Goal: Task Accomplishment & Management: Use online tool/utility

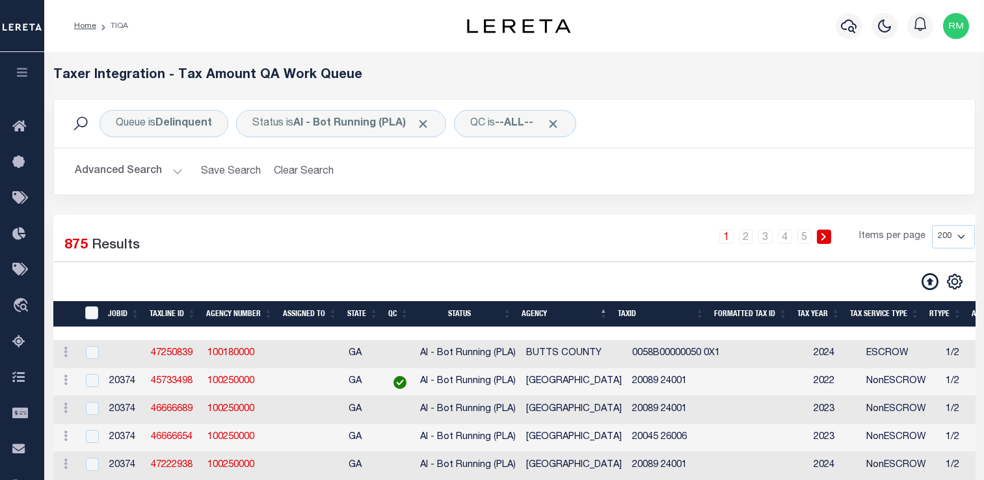
select select "200"
click at [23, 70] on icon "button" at bounding box center [22, 72] width 15 height 12
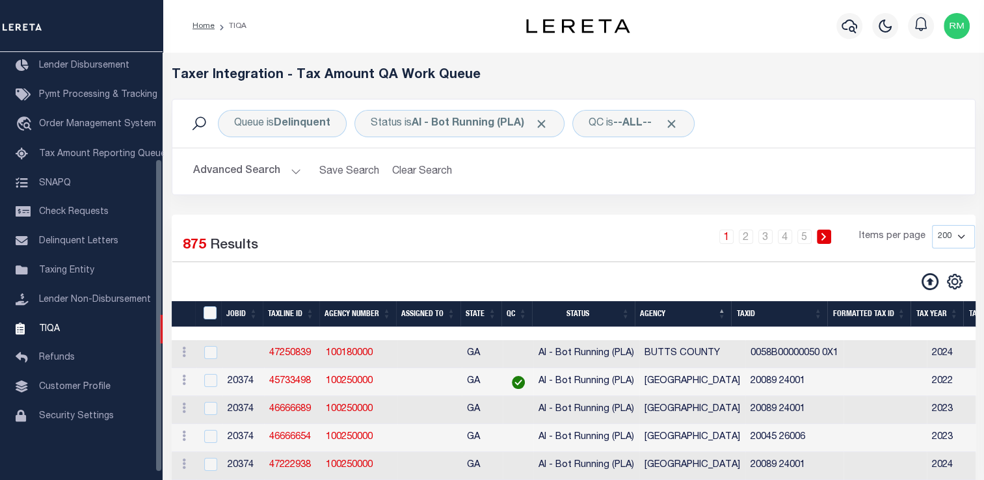
scroll to position [146, 0]
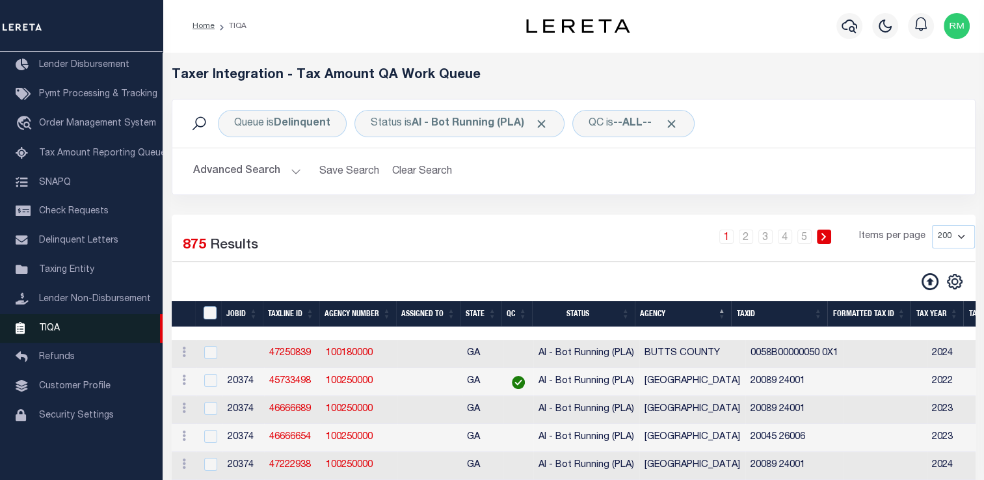
click at [55, 332] on span "TIQA" at bounding box center [49, 327] width 21 height 9
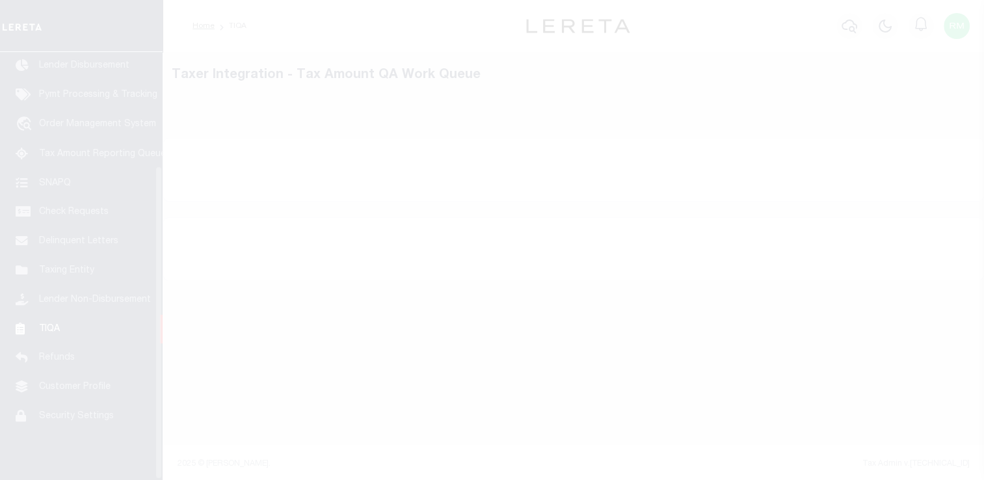
scroll to position [155, 0]
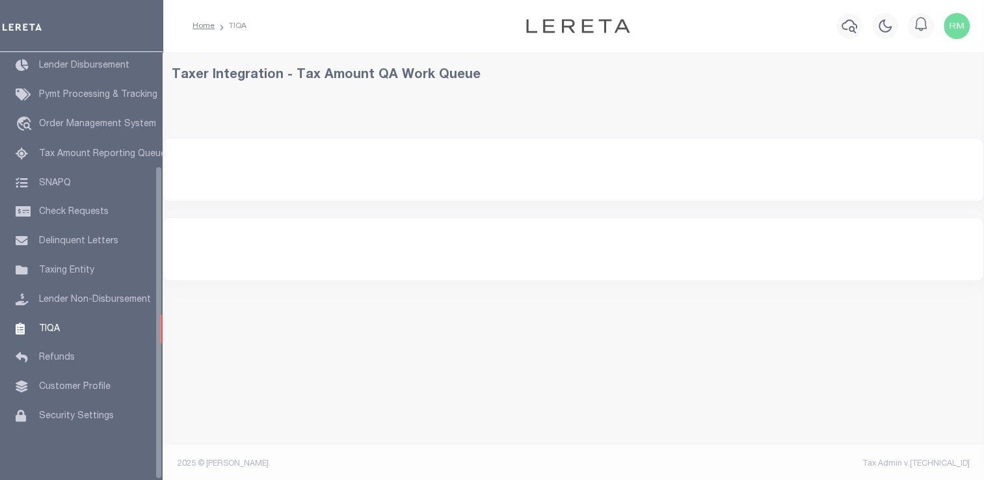
select select "200"
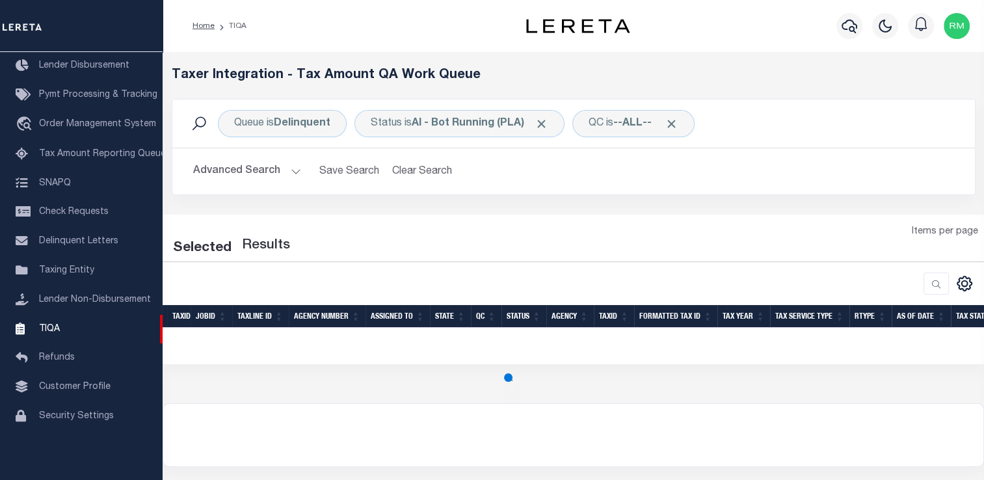
select select "200"
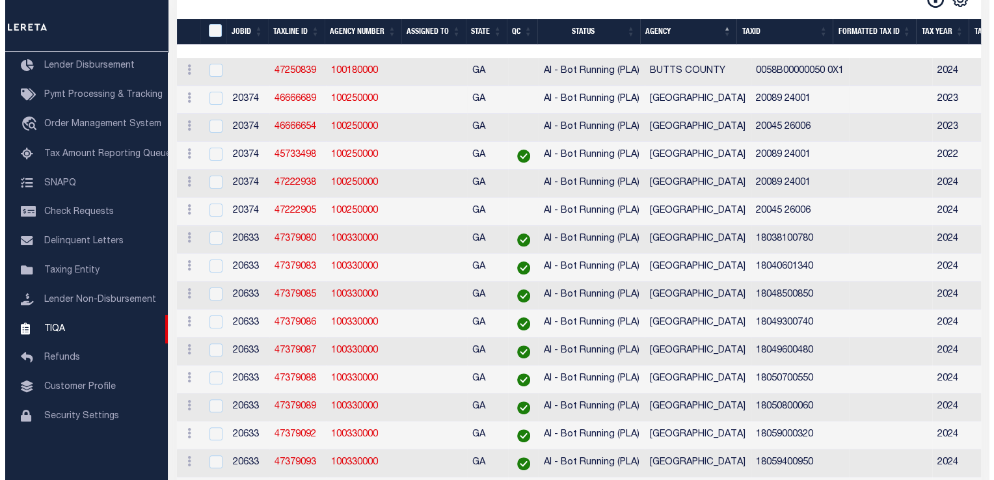
scroll to position [0, 0]
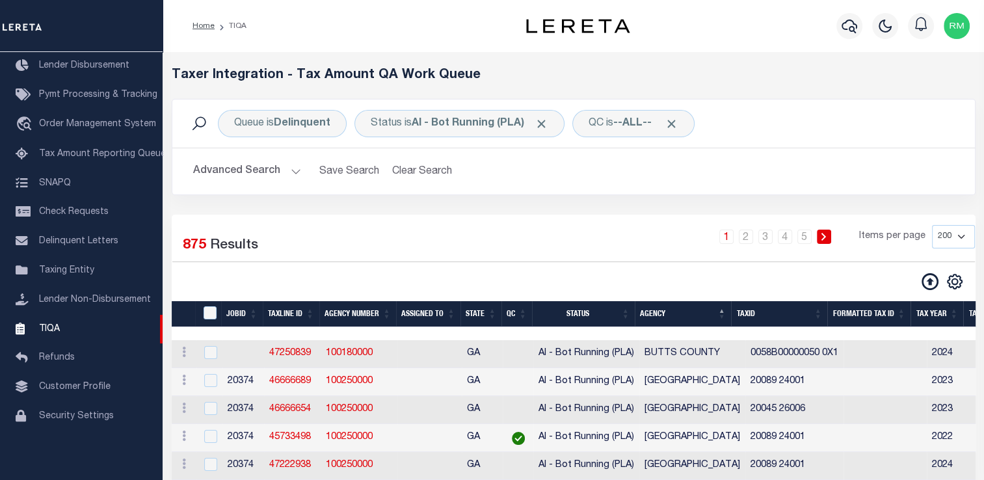
click at [242, 168] on button "Advanced Search" at bounding box center [247, 171] width 108 height 25
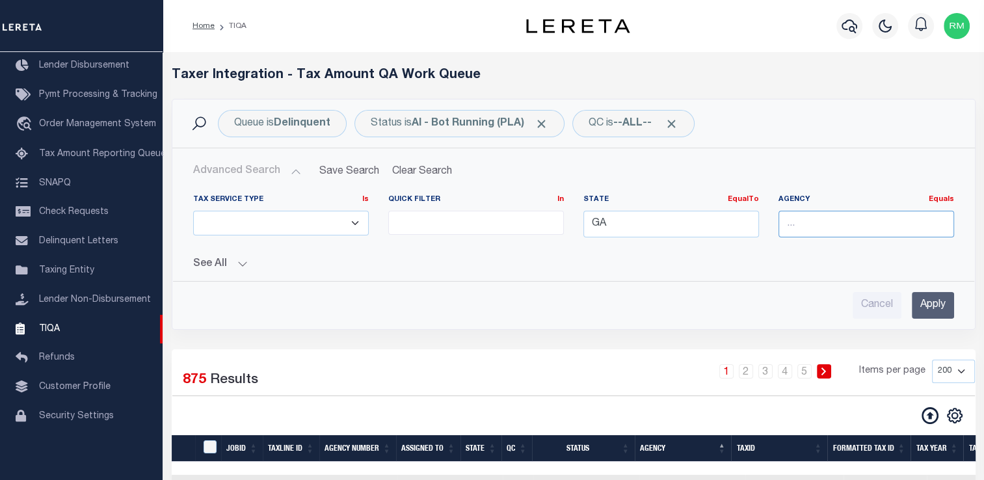
click at [823, 228] on input "text" at bounding box center [866, 224] width 176 height 27
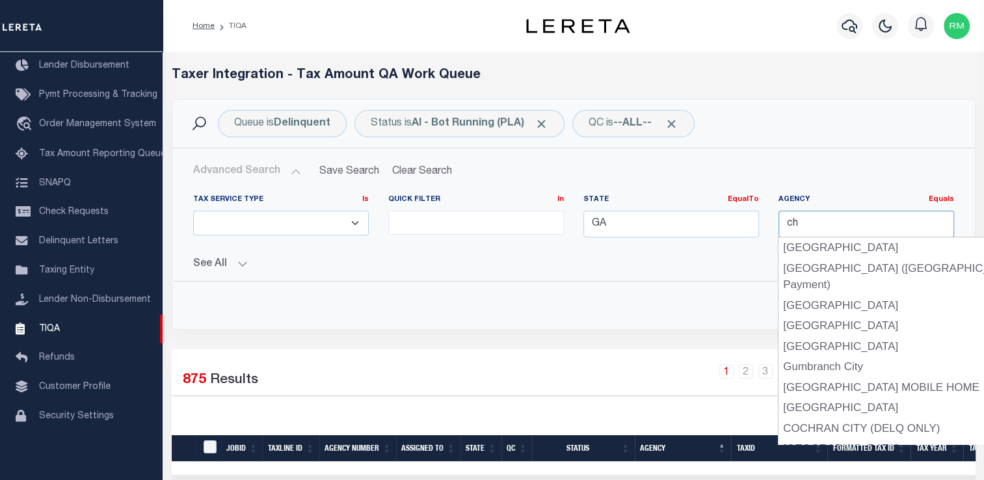
type input "[GEOGRAPHIC_DATA]"
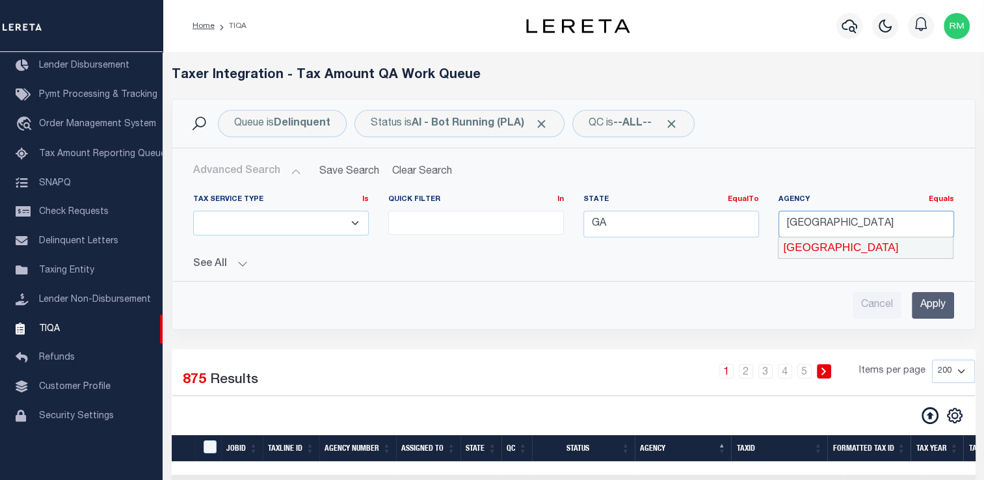
click at [865, 248] on div "[GEOGRAPHIC_DATA]" at bounding box center [865, 247] width 174 height 21
click at [929, 300] on input "Apply" at bounding box center [933, 305] width 42 height 27
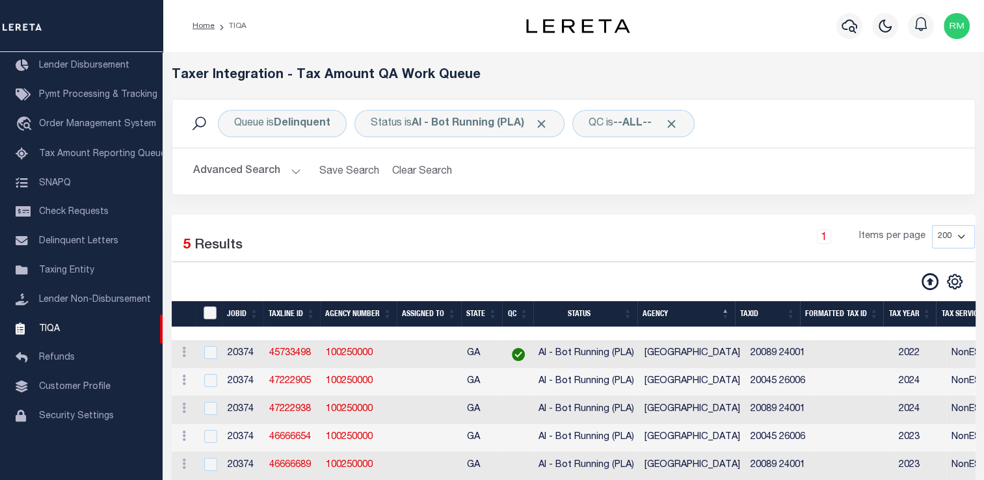
click at [209, 311] on input "TaxID" at bounding box center [210, 312] width 13 height 13
checkbox input "true"
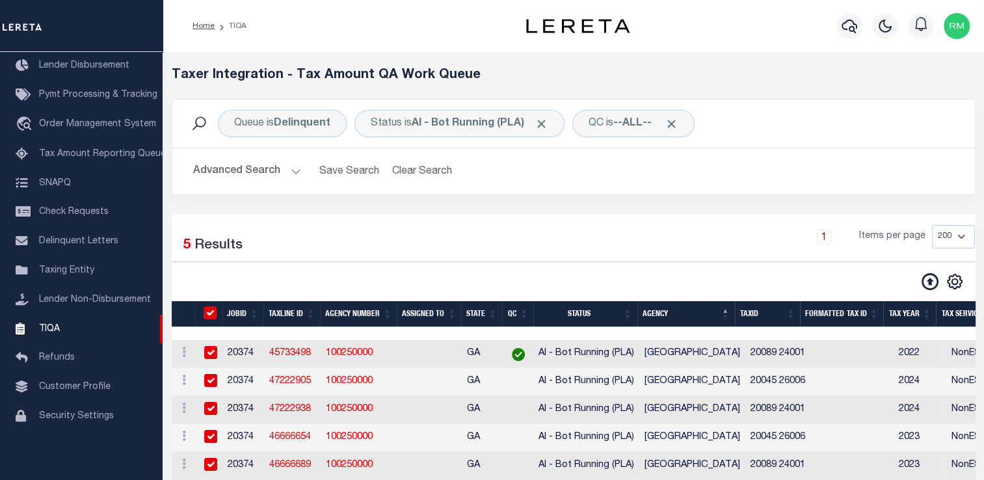
checkbox input "true"
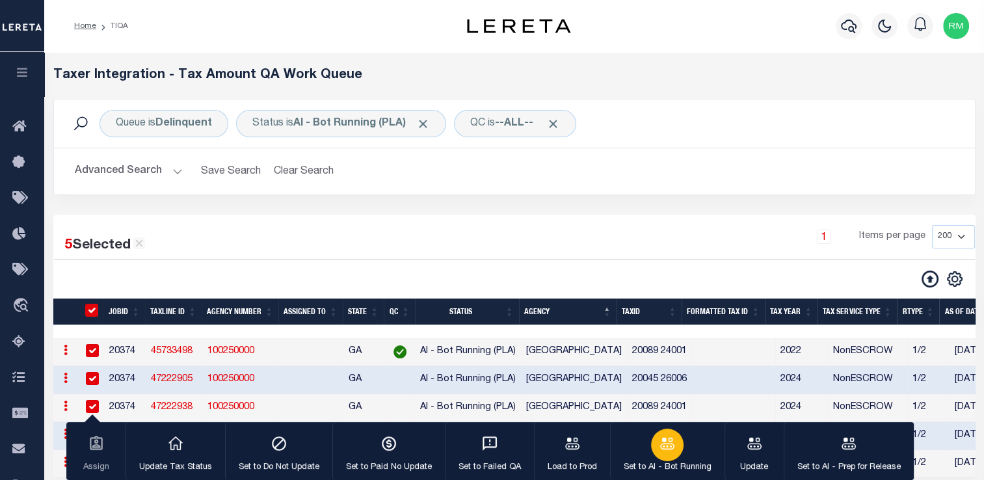
click at [665, 452] on icon "button" at bounding box center [667, 443] width 17 height 17
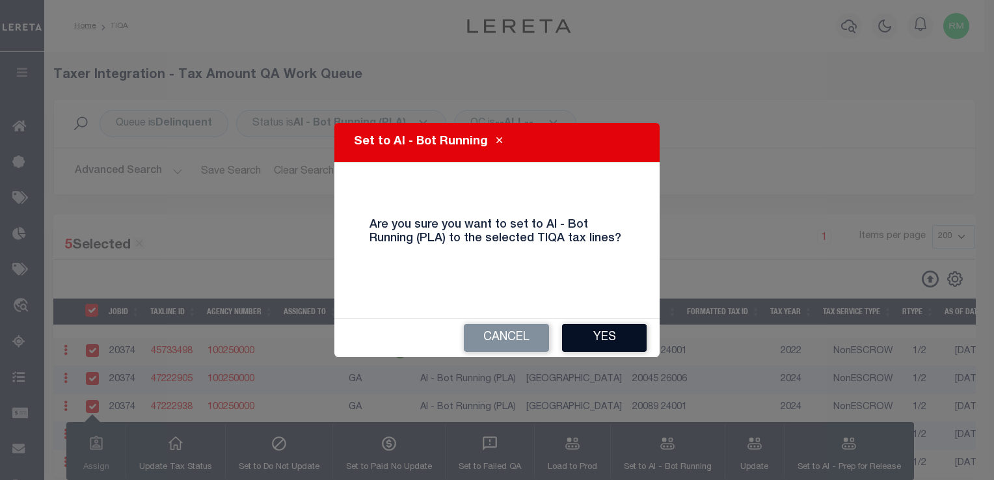
click at [609, 336] on button "Yes" at bounding box center [604, 338] width 85 height 28
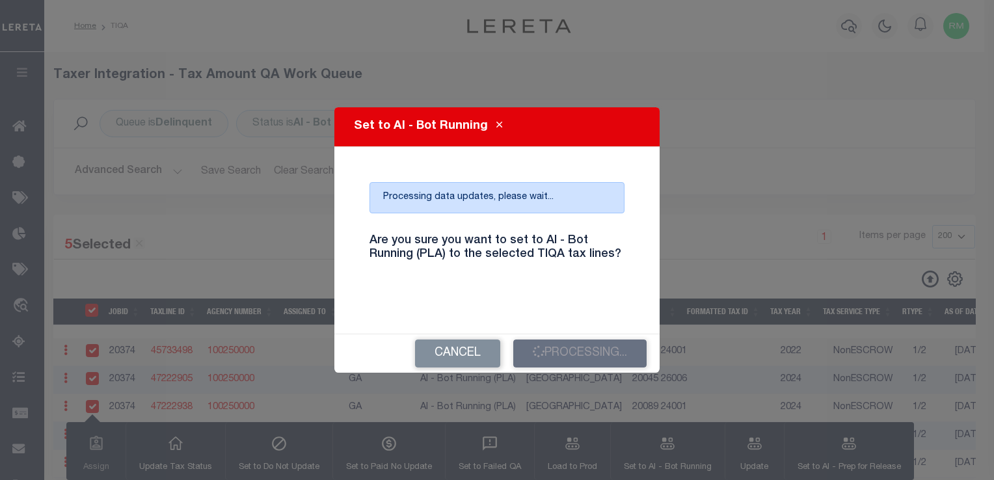
click at [510, 224] on div "Are you sure you want to set to AI - Bot Running (PLA) to the selected TIQA tax…" at bounding box center [497, 256] width 274 height 64
